Goal: Task Accomplishment & Management: Complete application form

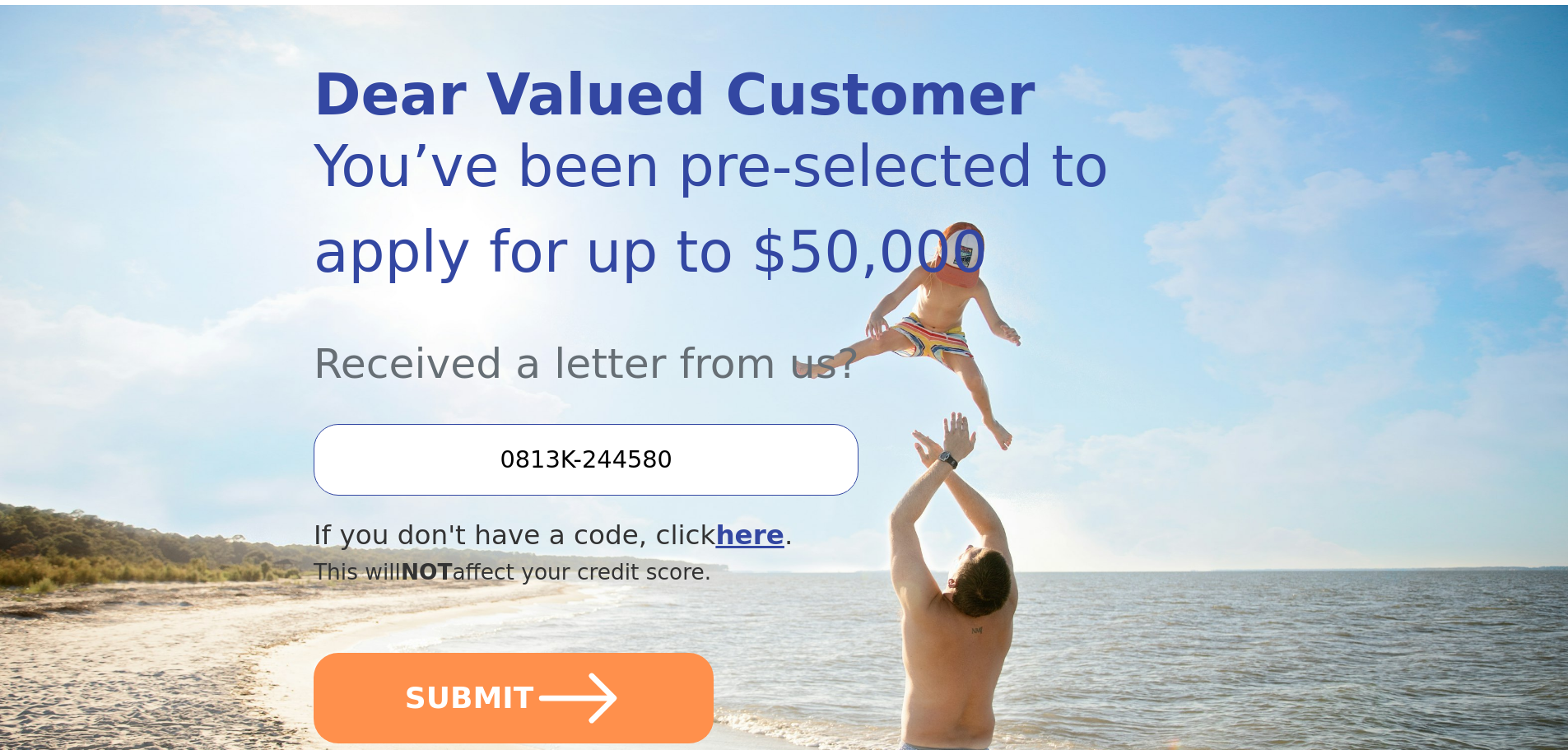
scroll to position [247, 0]
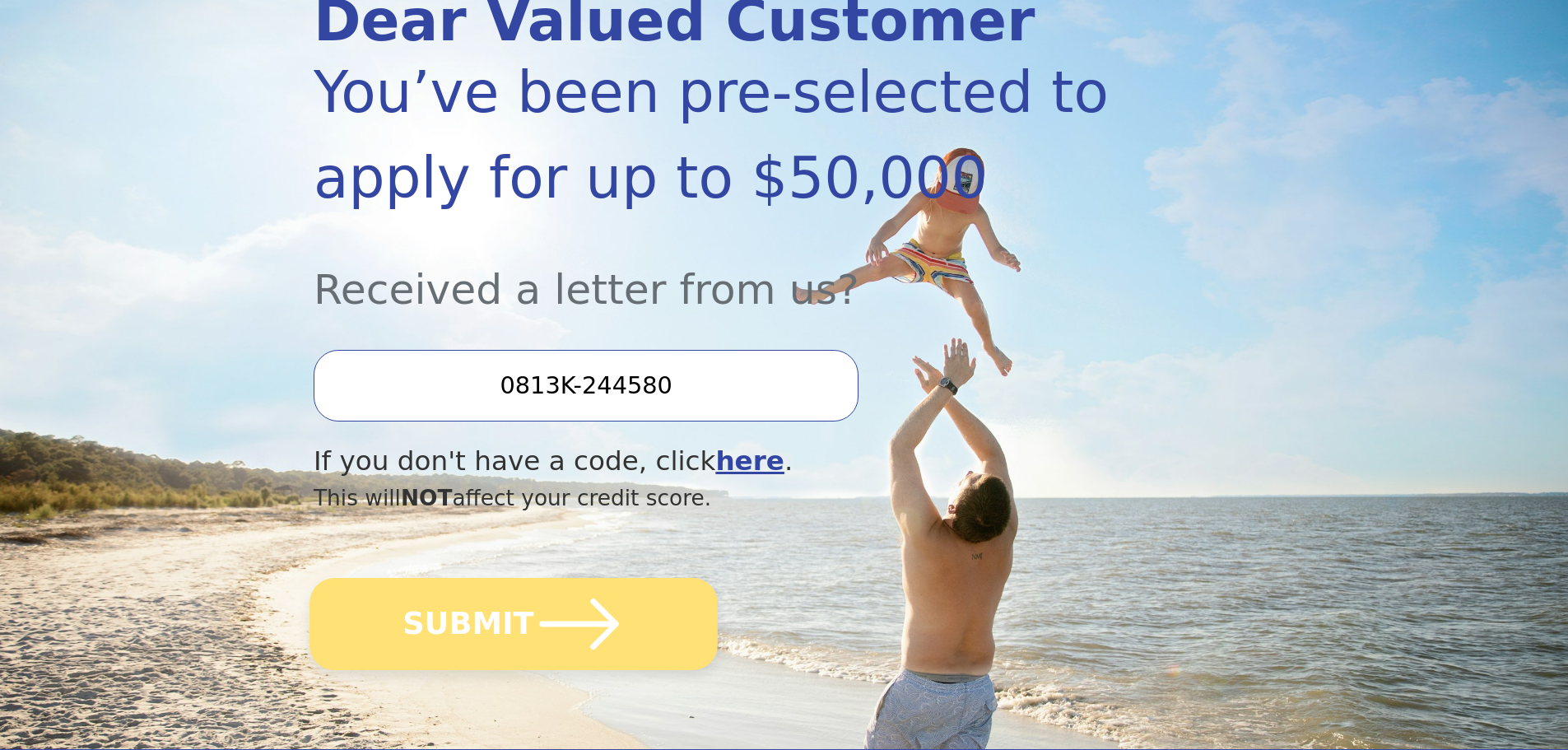
click at [651, 622] on button "SUBMIT" at bounding box center [514, 624] width 408 height 92
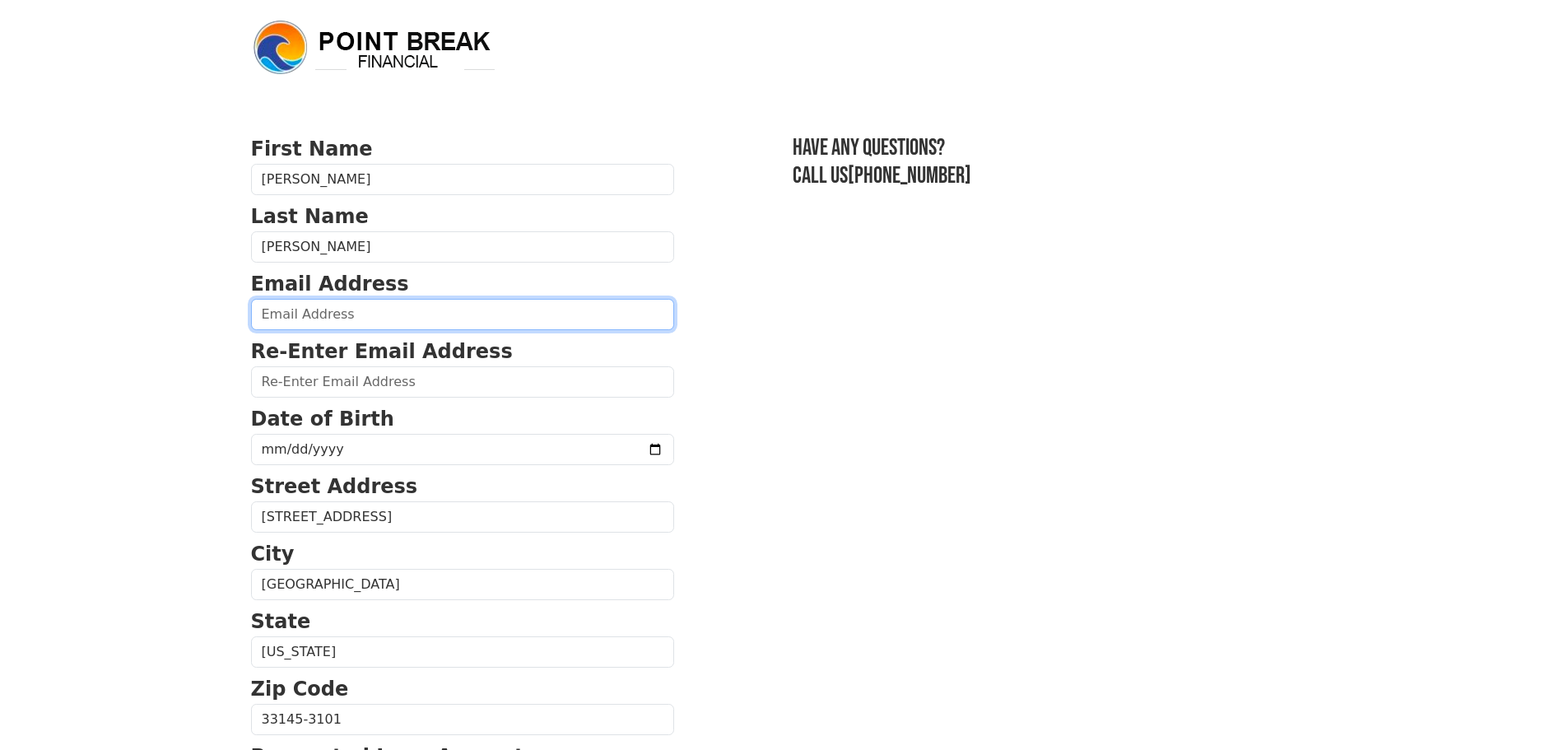
drag, startPoint x: 269, startPoint y: 324, endPoint x: 282, endPoint y: 333, distance: 15.8
click at [282, 333] on form "First Name [PERSON_NAME] Last Name [PERSON_NAME] Email Address Re-Enter Email A…" at bounding box center [463, 721] width 423 height 1174
type input "[EMAIL_ADDRESS][DOMAIN_NAME]"
type input "[PHONE_NUMBER]"
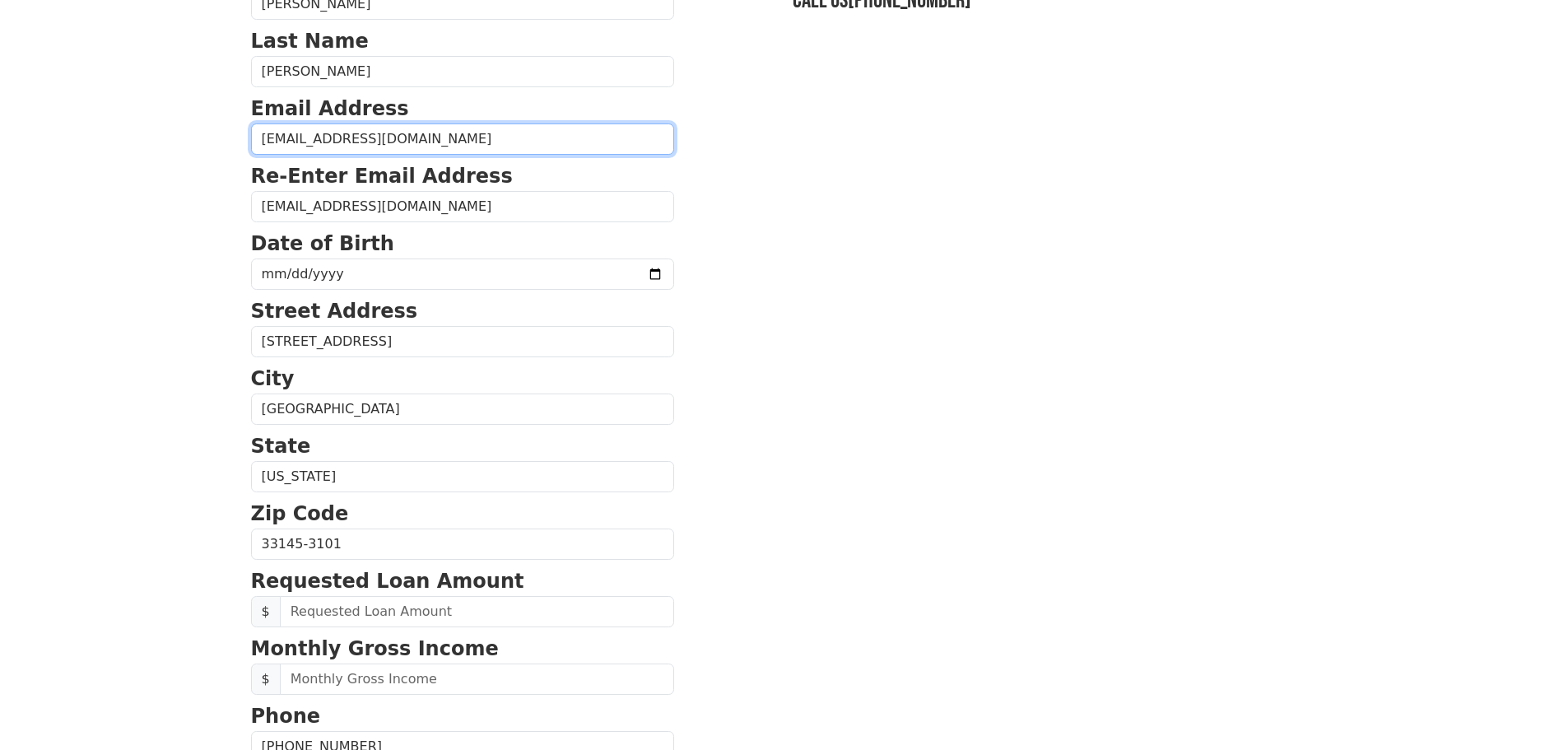
scroll to position [135, 0]
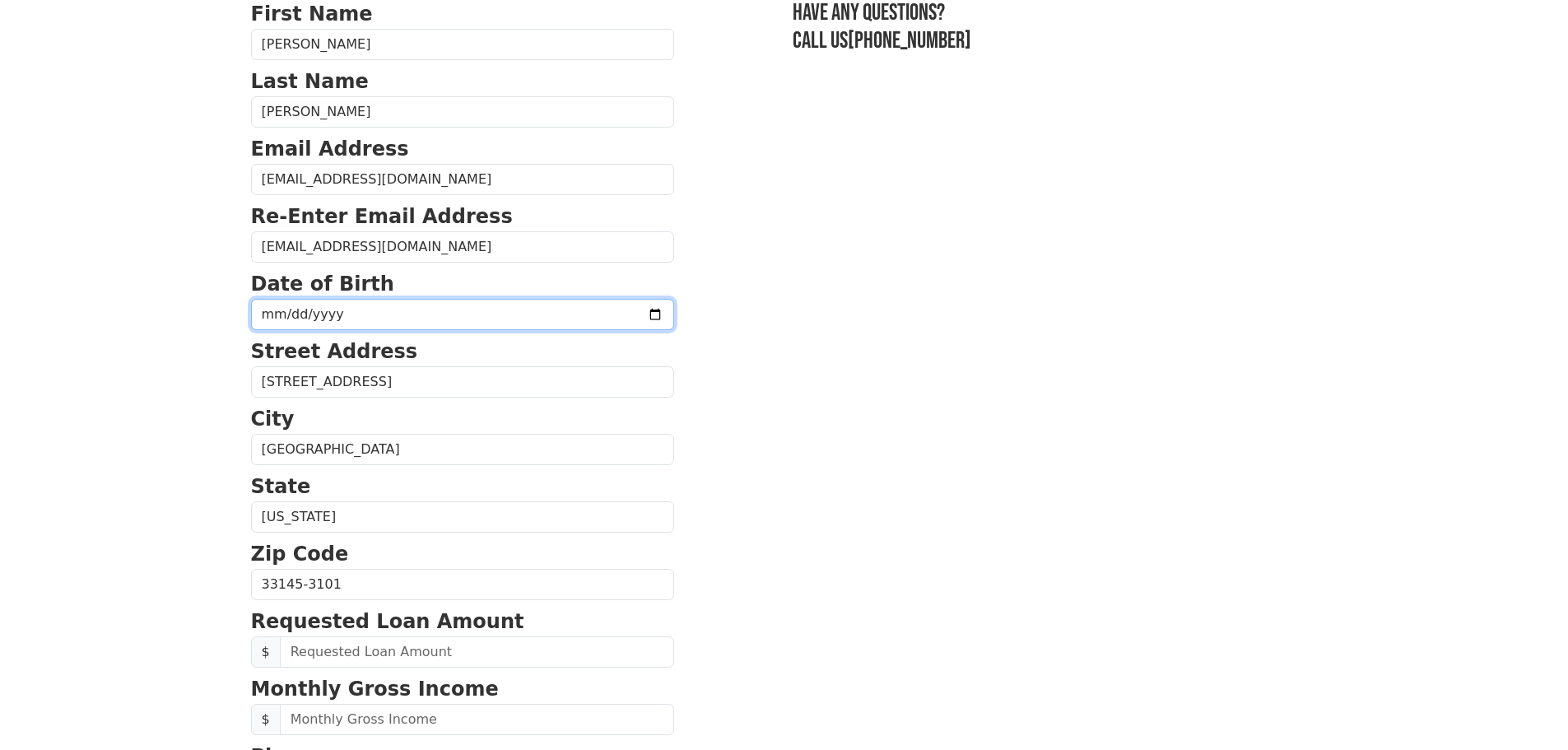
click at [368, 326] on input "date" at bounding box center [463, 314] width 423 height 31
type input "[DATE]"
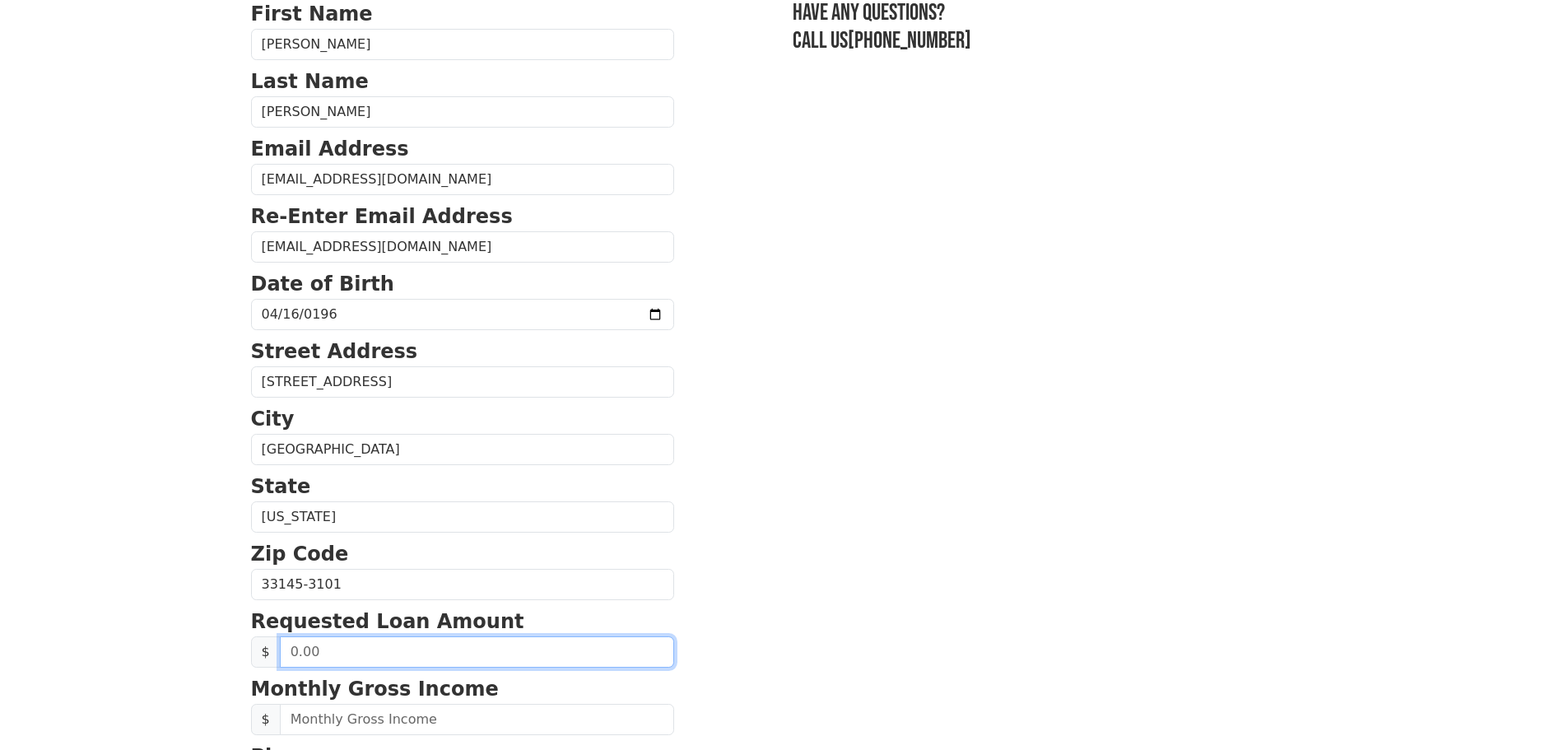
click at [396, 658] on input "text" at bounding box center [477, 652] width 394 height 31
click at [265, 653] on span "$" at bounding box center [266, 652] width 30 height 31
click at [313, 654] on input "text" at bounding box center [477, 652] width 394 height 31
type input "50,000.00"
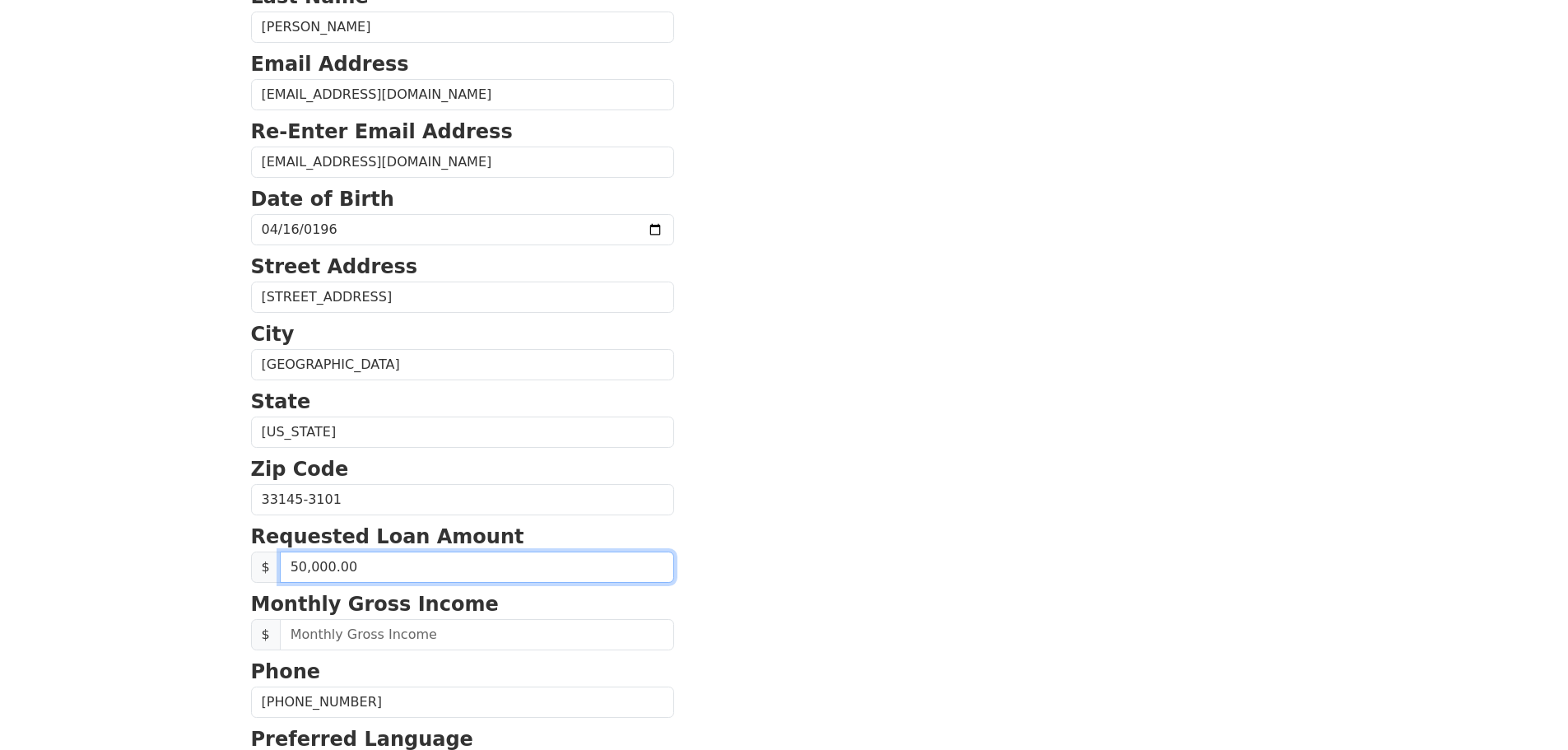
scroll to position [382, 0]
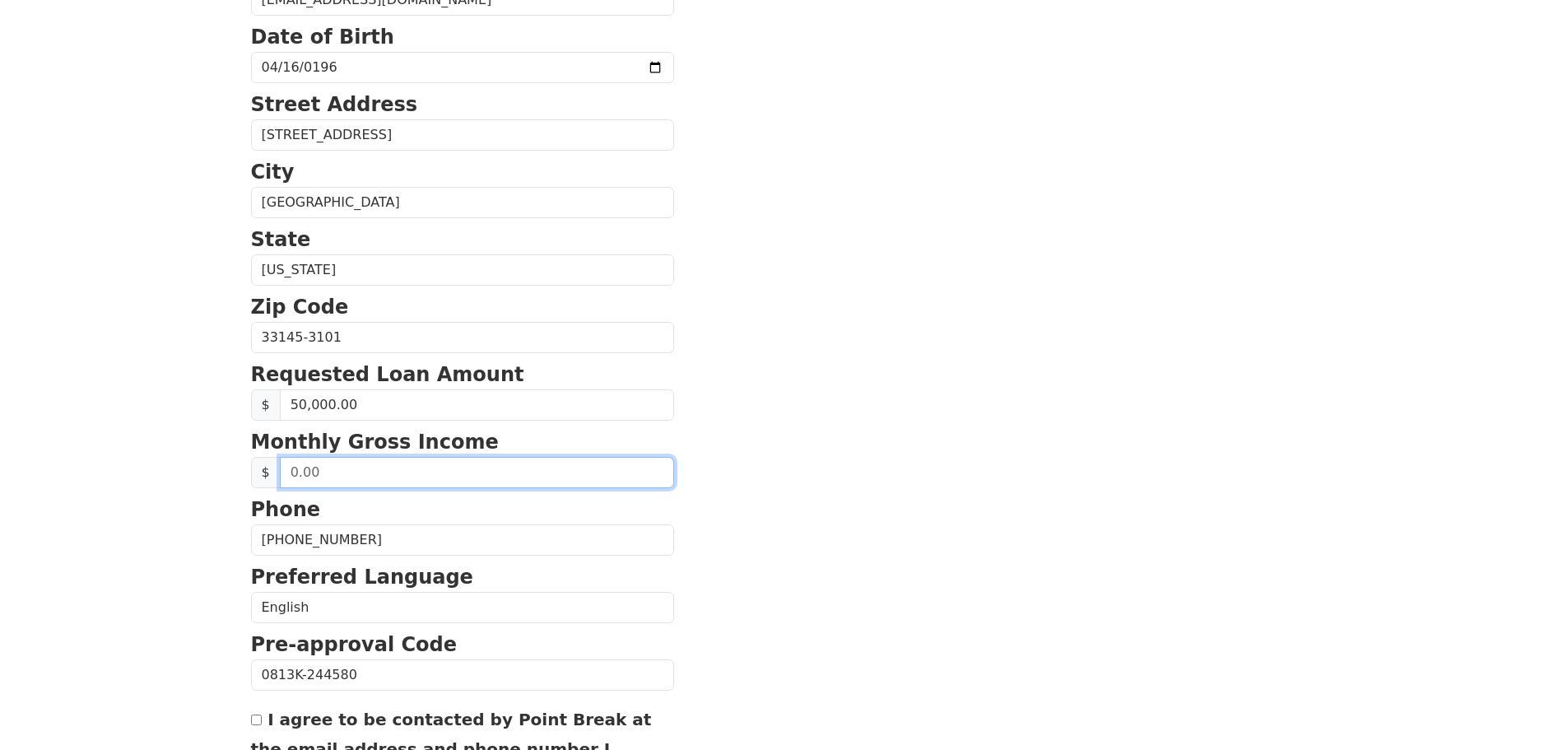
click at [337, 473] on input "text" at bounding box center [477, 473] width 394 height 31
drag, startPoint x: 327, startPoint y: 472, endPoint x: 292, endPoint y: 479, distance: 35.7
click at [292, 479] on input "text" at bounding box center [477, 473] width 394 height 31
drag, startPoint x: 328, startPoint y: 468, endPoint x: 274, endPoint y: 483, distance: 56.0
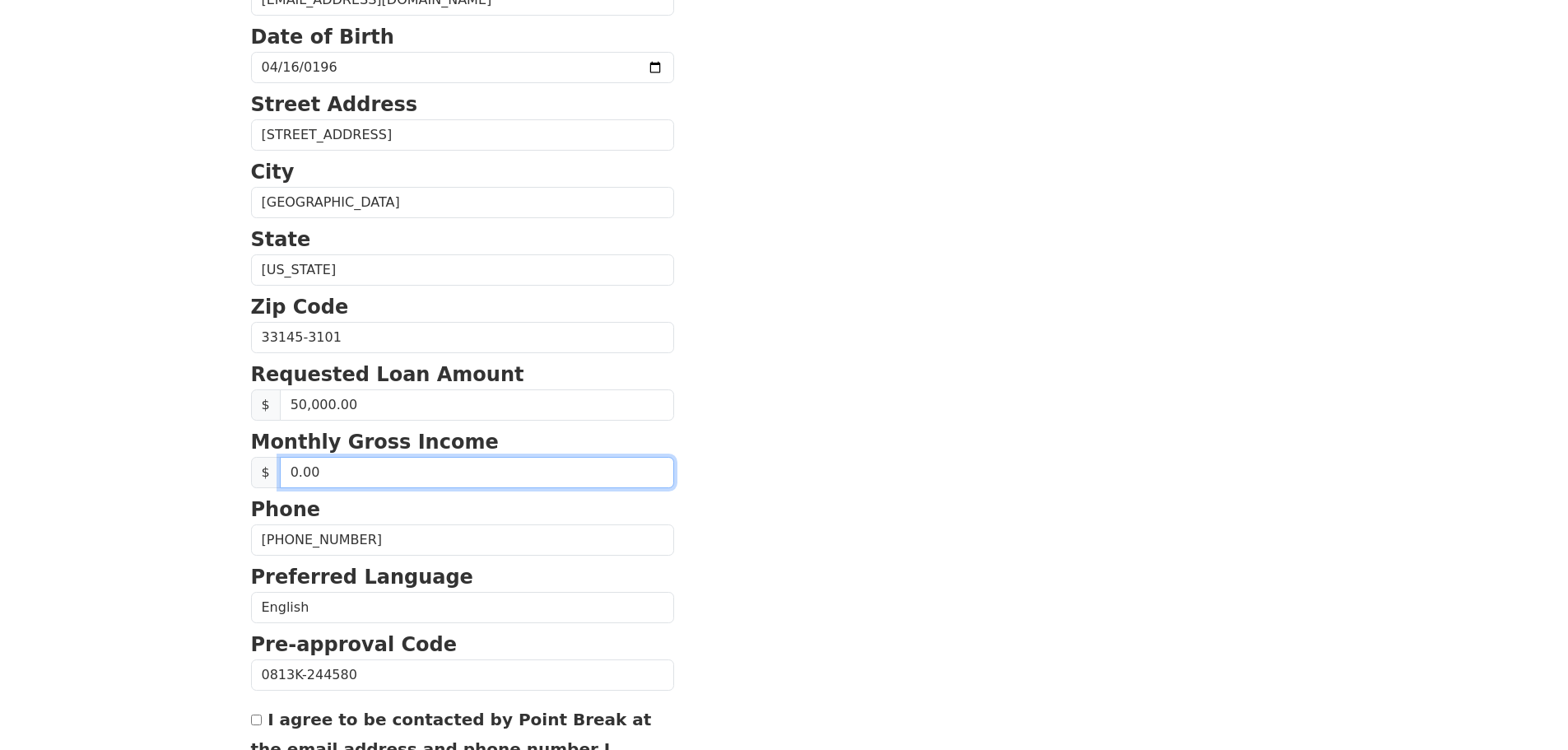
click at [274, 483] on div "$ 0.00" at bounding box center [463, 473] width 423 height 31
click at [274, 483] on span "$" at bounding box center [266, 473] width 30 height 31
click at [330, 472] on input "0.00" at bounding box center [477, 473] width 394 height 31
type input "4,000.00"
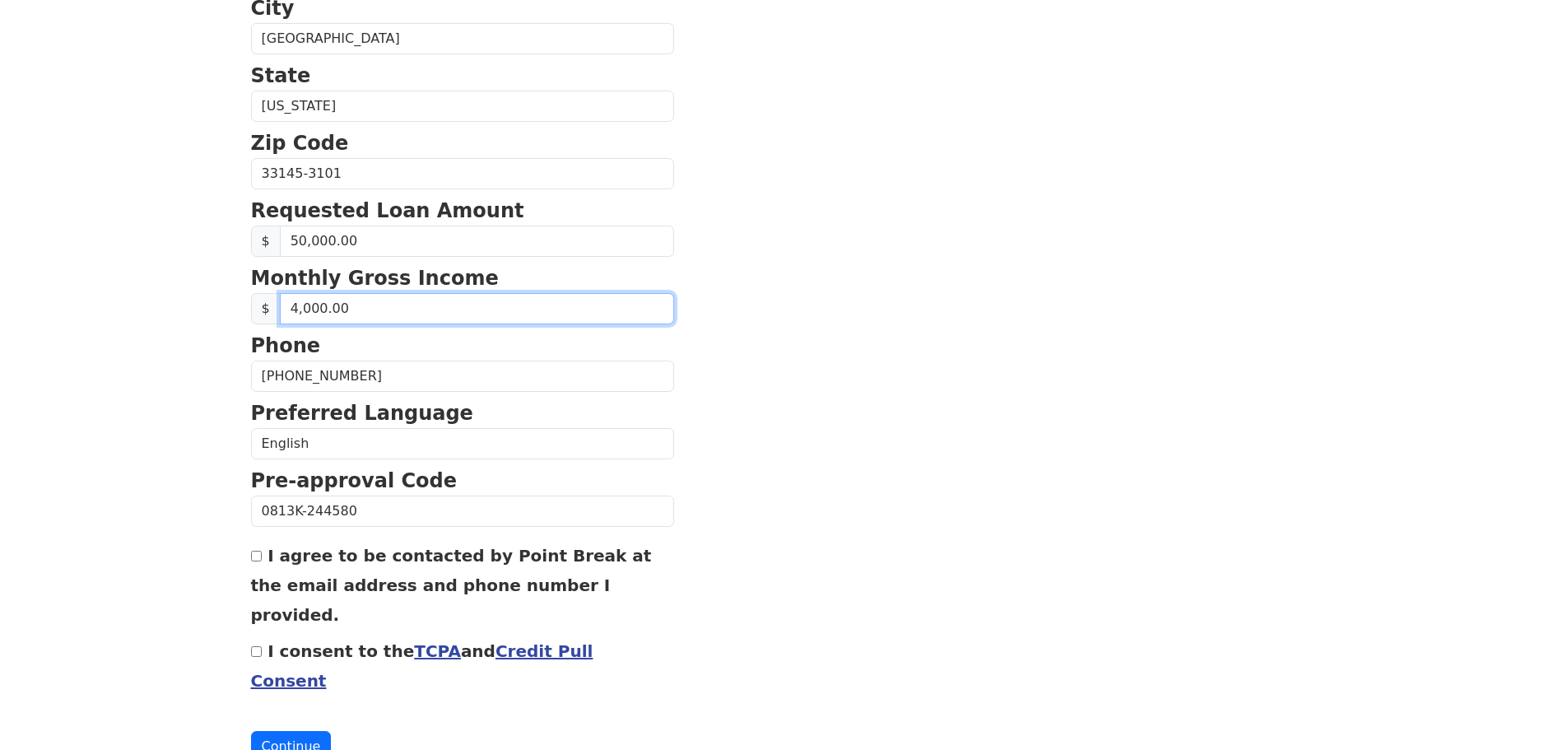
scroll to position [547, 0]
click at [253, 645] on input "I consent to the TCPA and Credit Pull Consent" at bounding box center [256, 650] width 11 height 11
checkbox input "true"
click at [253, 556] on input "I agree to be contacted by Point Break at the email address and phone number I …" at bounding box center [256, 555] width 11 height 11
checkbox input "true"
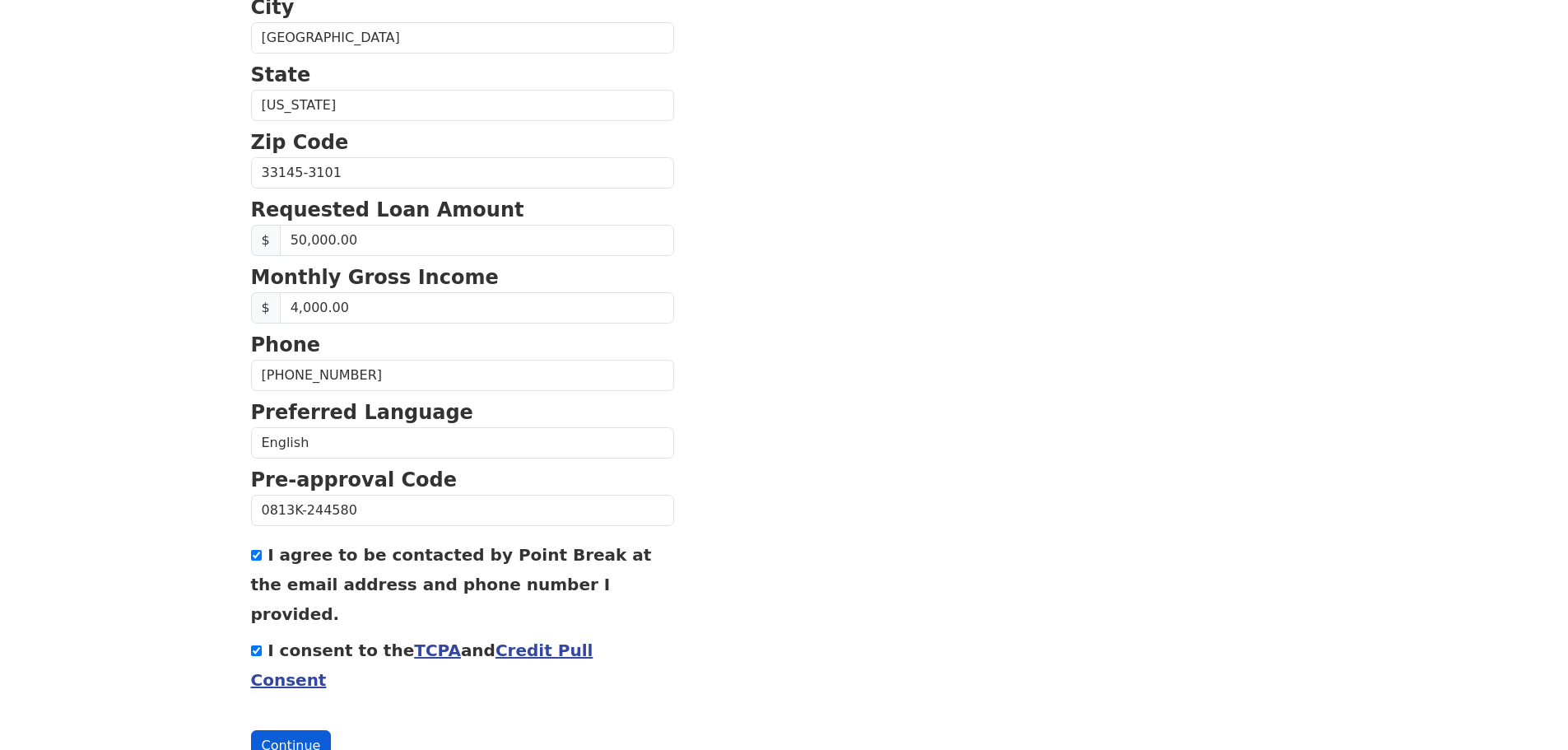
click at [296, 730] on button "Continue" at bounding box center [292, 746] width 81 height 31
